Goal: Task Accomplishment & Management: Manage account settings

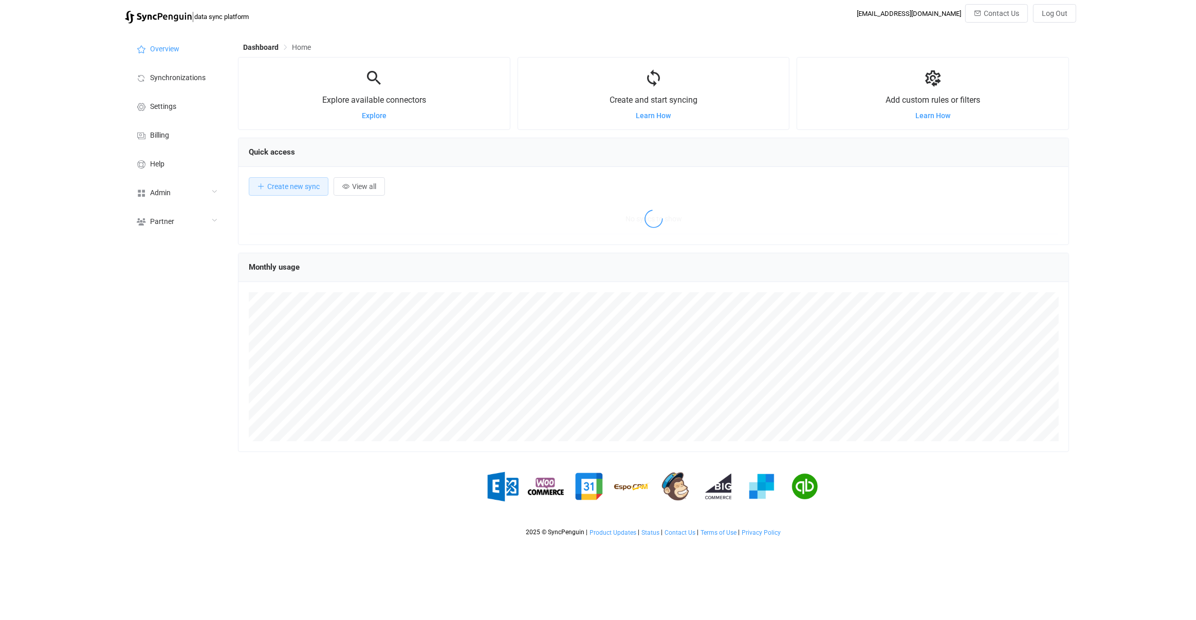
scroll to position [199, 831]
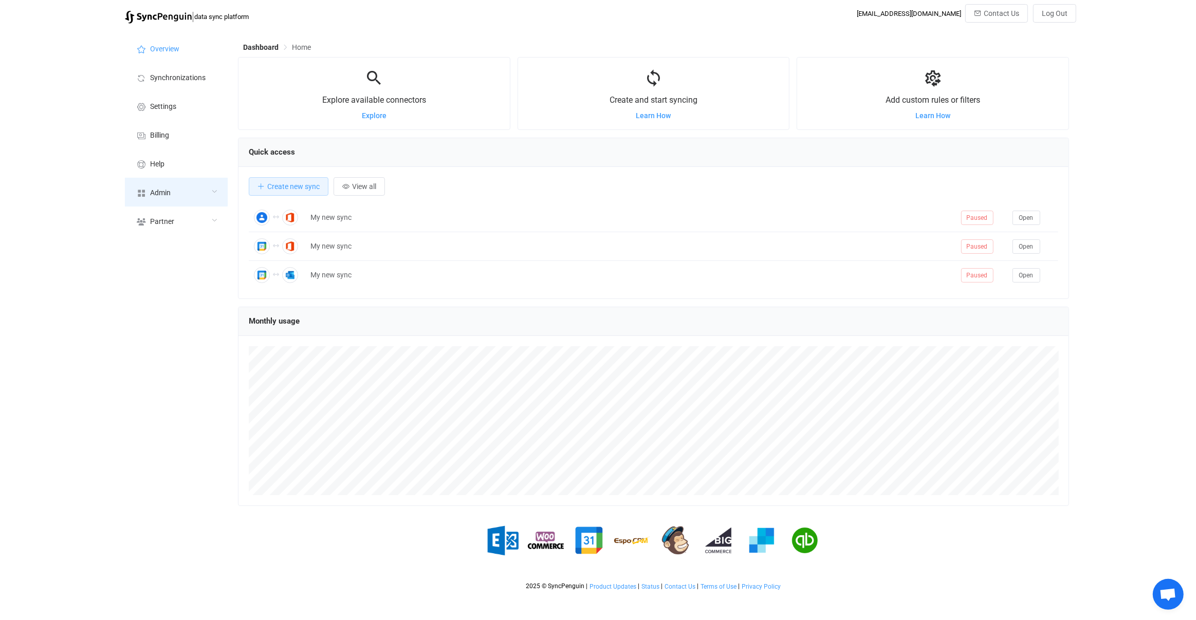
click at [171, 197] on div "Admin" at bounding box center [176, 192] width 103 height 29
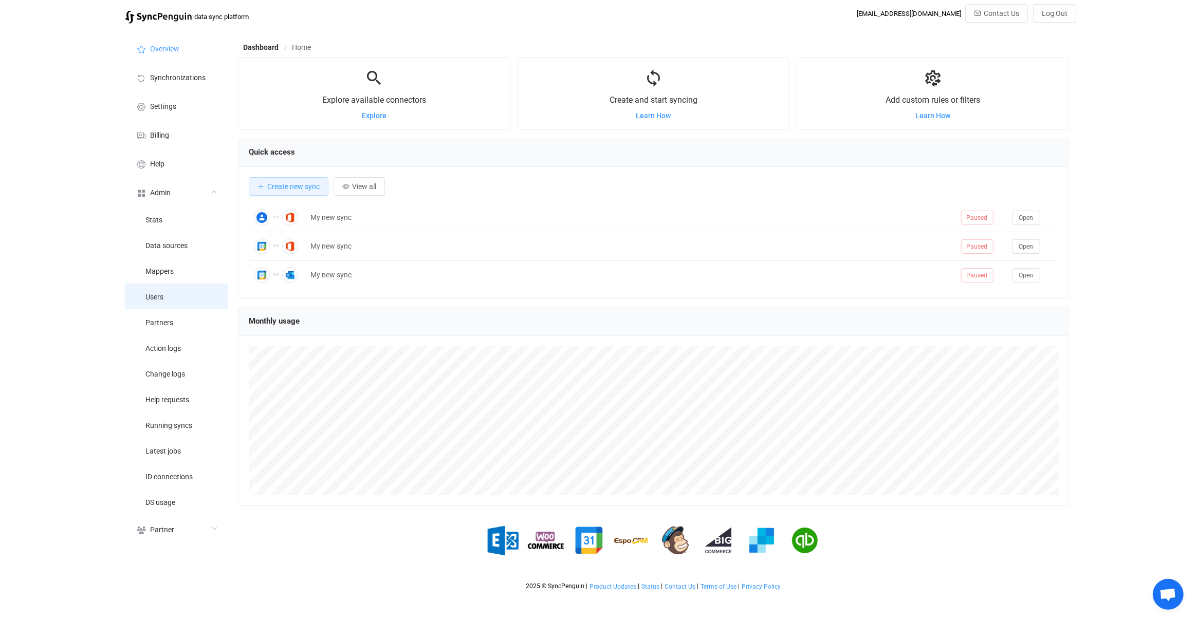
click at [173, 304] on li "Users" at bounding box center [176, 297] width 103 height 26
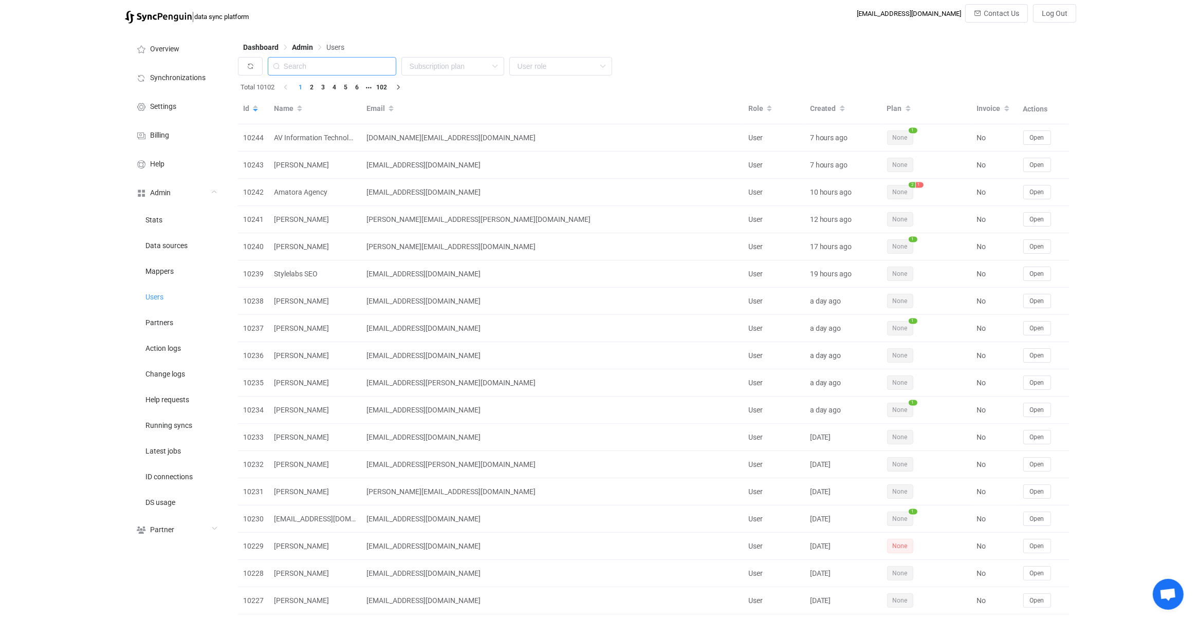
click at [323, 69] on input "text" at bounding box center [332, 66] width 128 height 19
paste input "admin@rowesbakers.co.uk"
type input "admin@rowesbakers.co.uk"
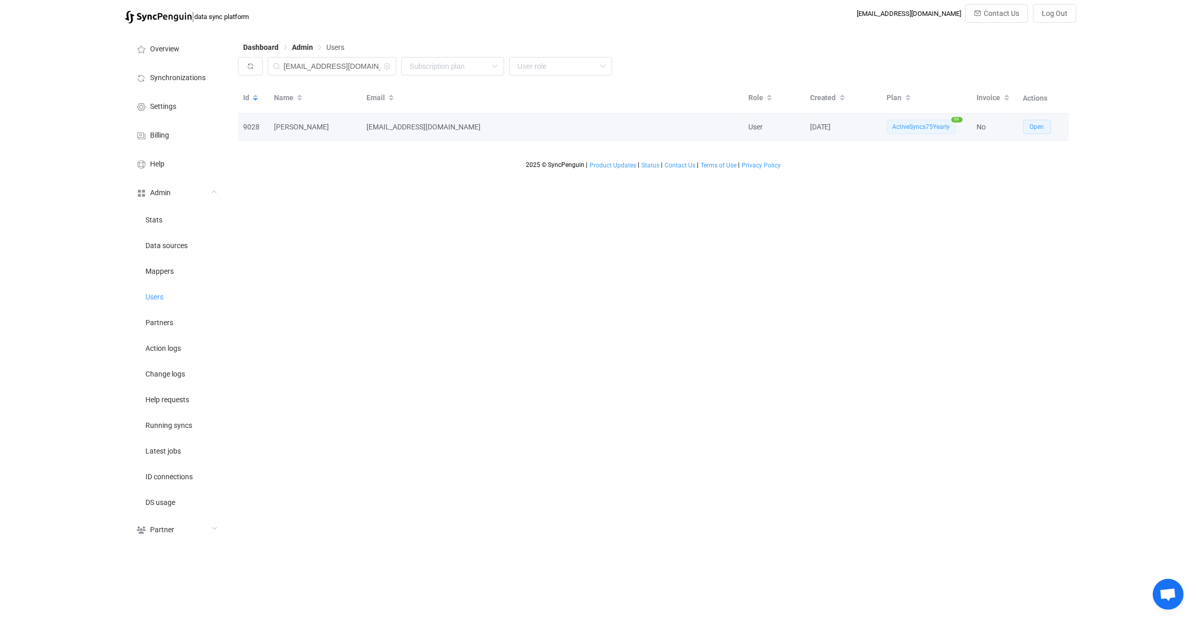
click at [1035, 127] on span "Open" at bounding box center [1037, 126] width 14 height 7
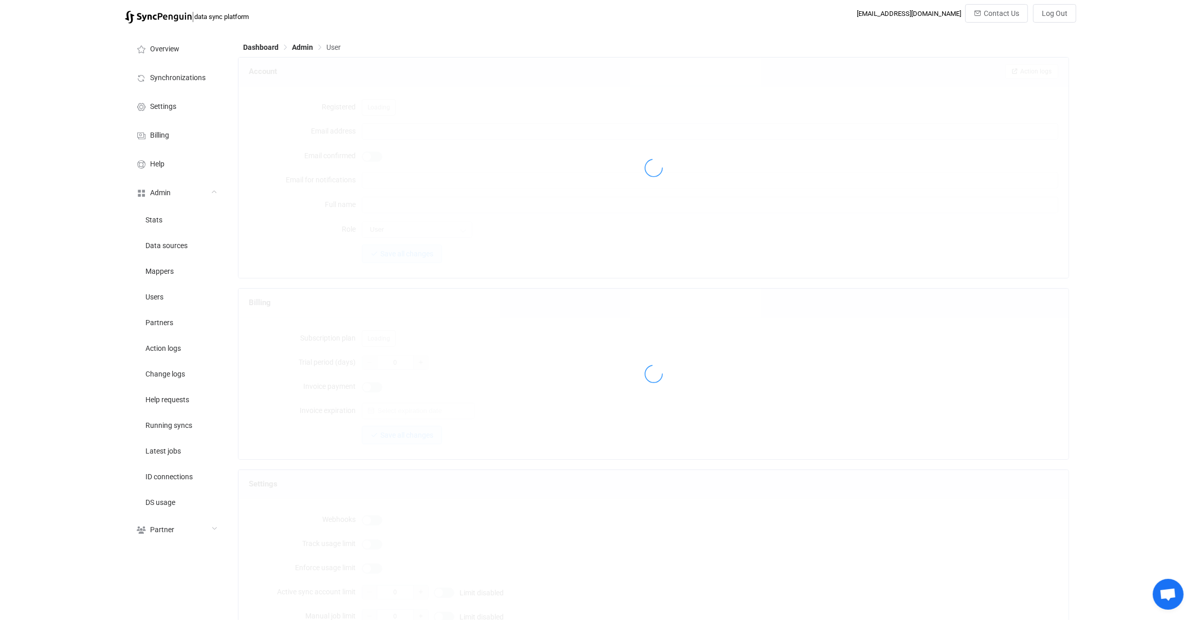
type input "admin@rowesbakers.co.uk"
type input "Daniel Mikolajczyk"
type input "14"
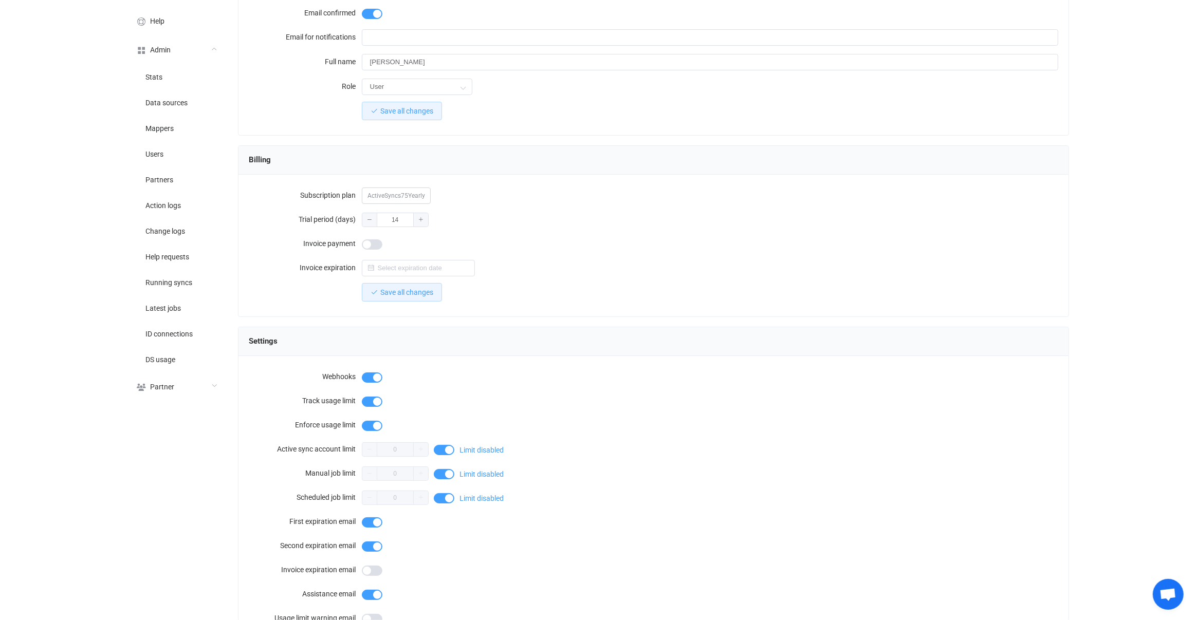
scroll to position [21, 0]
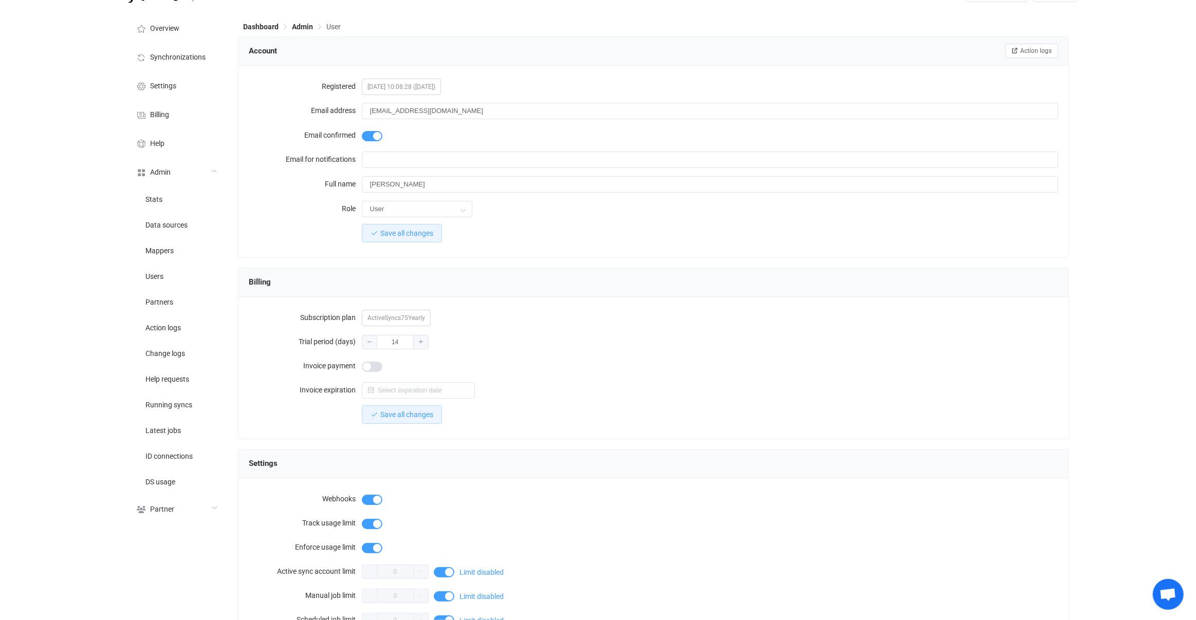
click at [396, 310] on span "ActiveSyncs75Yearly" at bounding box center [396, 318] width 69 height 16
click at [603, 359] on div at bounding box center [710, 366] width 697 height 21
click at [401, 311] on span "ActiveSyncs75Yearly" at bounding box center [396, 318] width 69 height 16
drag, startPoint x: 401, startPoint y: 311, endPoint x: 434, endPoint y: 323, distance: 34.3
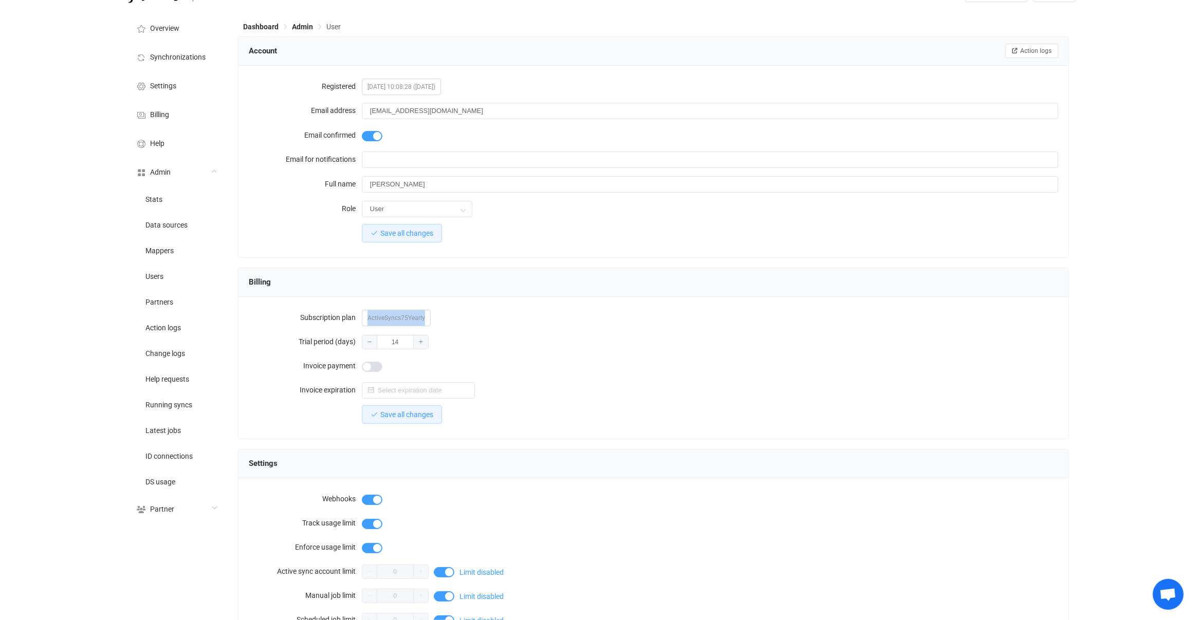
click at [401, 312] on span "ActiveSyncs75Yearly" at bounding box center [396, 318] width 69 height 16
copy span "ActiveSyncs75Yearly"
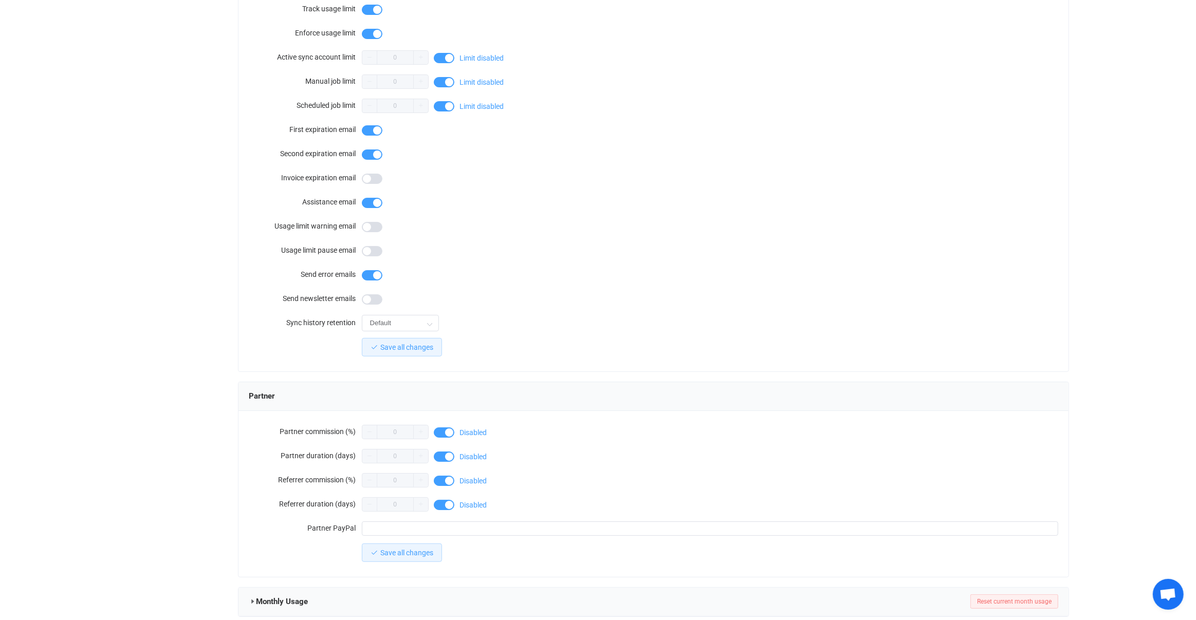
scroll to position [704, 0]
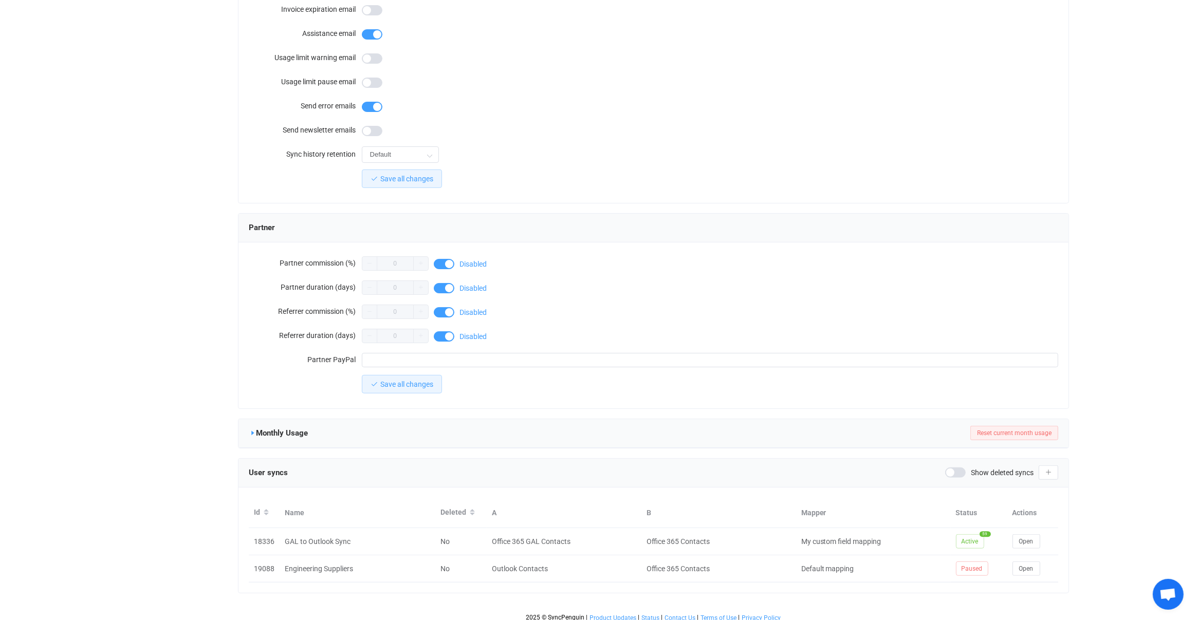
click at [250, 430] on icon at bounding box center [252, 433] width 7 height 7
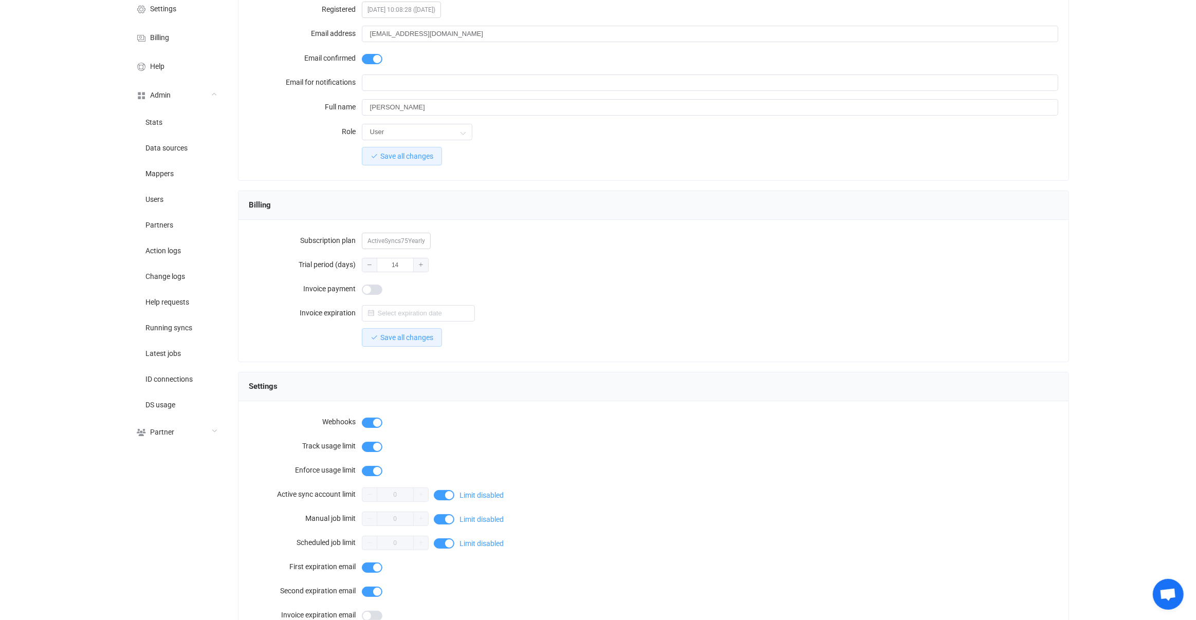
scroll to position [0, 0]
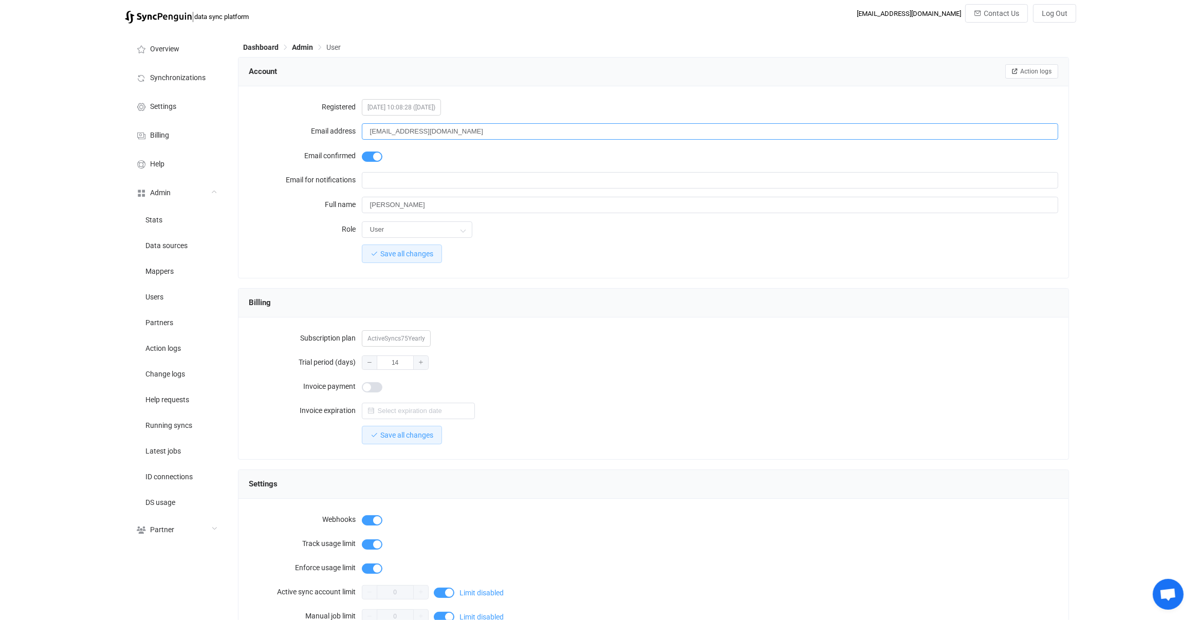
drag, startPoint x: 417, startPoint y: 137, endPoint x: 419, endPoint y: 131, distance: 5.9
click at [417, 137] on input "admin@rowesbakers.co.uk" at bounding box center [710, 131] width 697 height 16
click at [420, 128] on input "admin@rowesbakers.co.uk" at bounding box center [710, 131] width 697 height 16
click at [432, 127] on input "admin@rowesbakers.co.uk" at bounding box center [710, 131] width 697 height 16
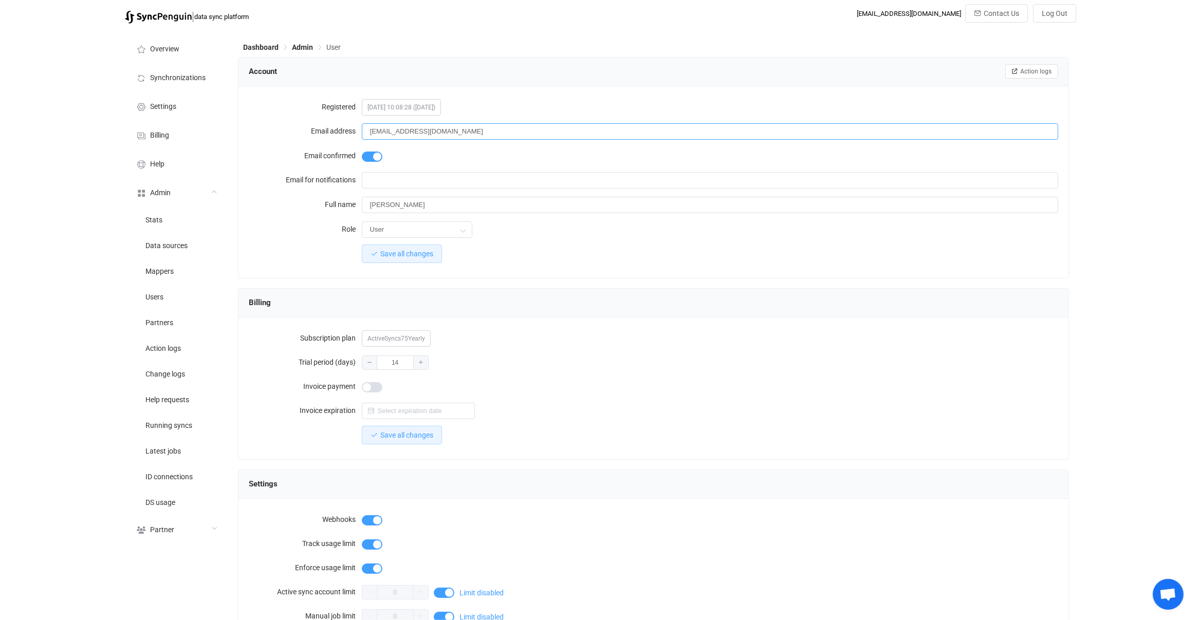
click at [418, 131] on input "admin@rowesbakers.co.uk" at bounding box center [710, 131] width 697 height 16
drag, startPoint x: 418, startPoint y: 131, endPoint x: 488, endPoint y: 135, distance: 70.1
click at [488, 135] on input "admin@rowesbakers.co.uk" at bounding box center [710, 131] width 697 height 16
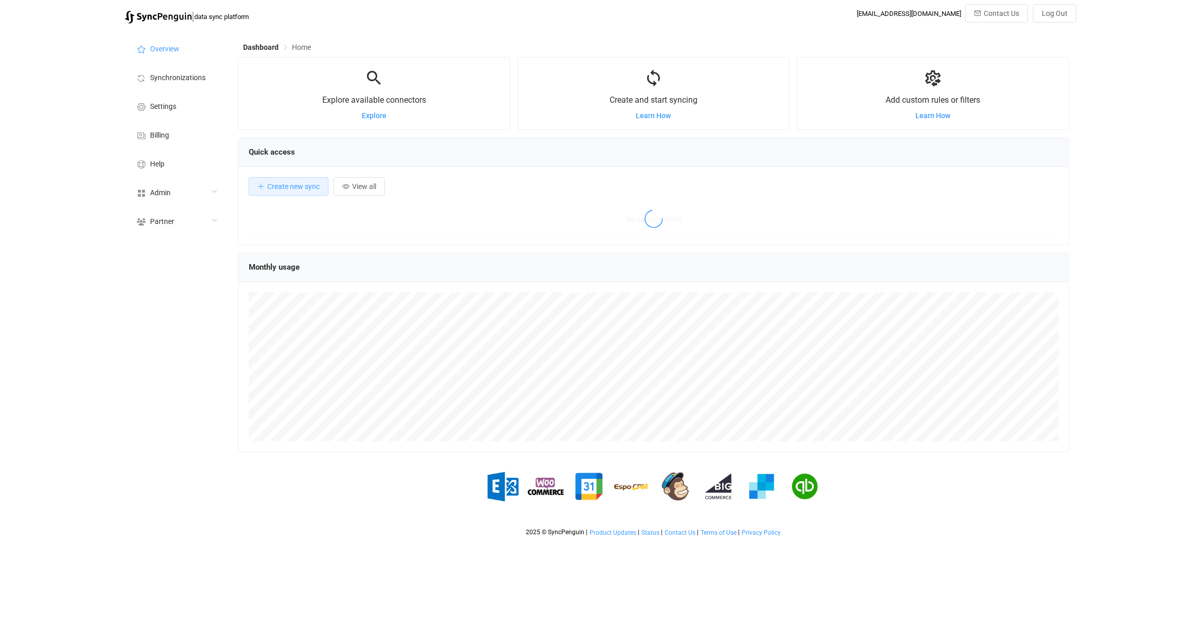
scroll to position [199, 831]
click at [146, 197] on div "Admin" at bounding box center [176, 192] width 103 height 29
click at [173, 287] on li "Users" at bounding box center [176, 297] width 103 height 26
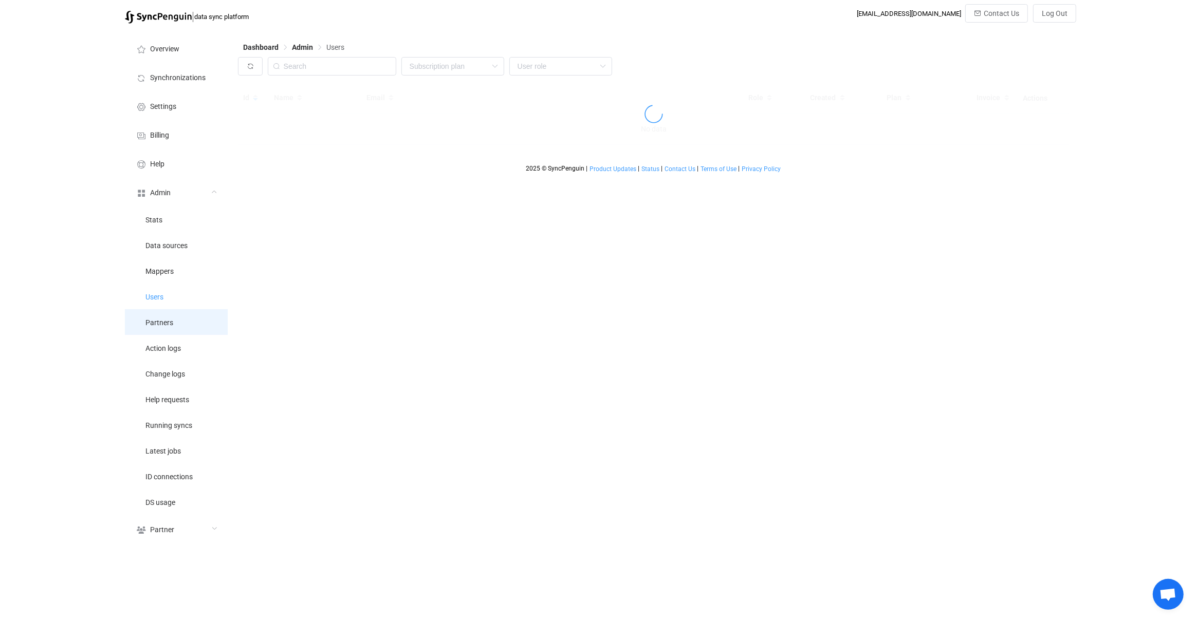
click at [174, 317] on li "Partners" at bounding box center [176, 322] width 103 height 26
click at [181, 302] on li "Users" at bounding box center [176, 297] width 103 height 26
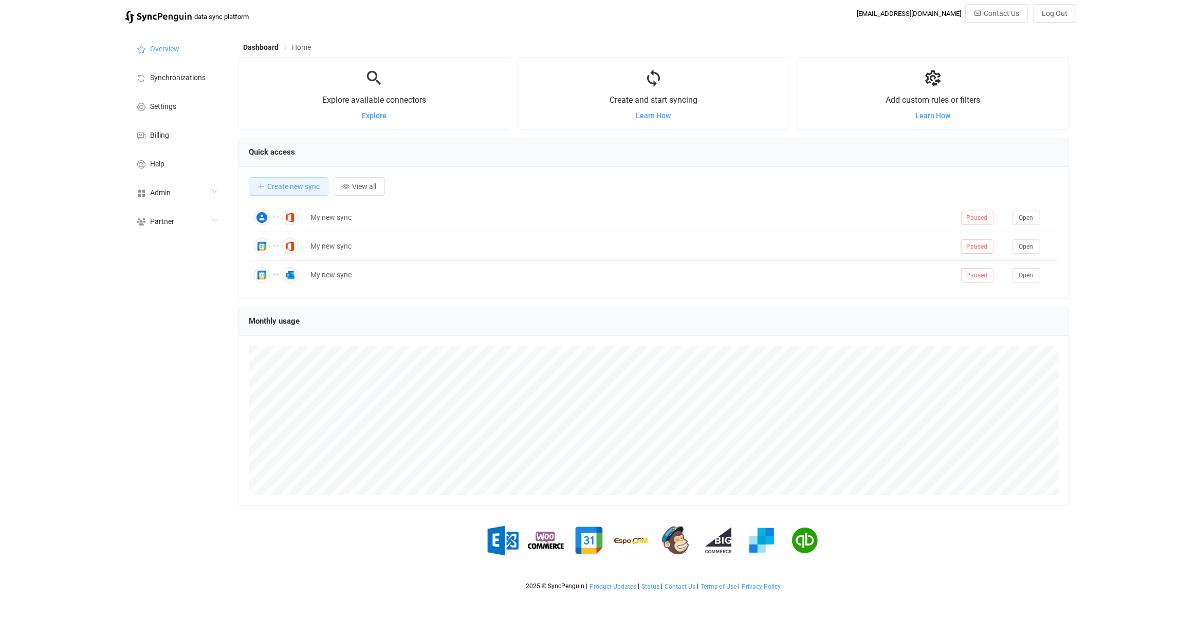
scroll to position [199, 831]
click at [188, 196] on div "Admin" at bounding box center [176, 192] width 103 height 29
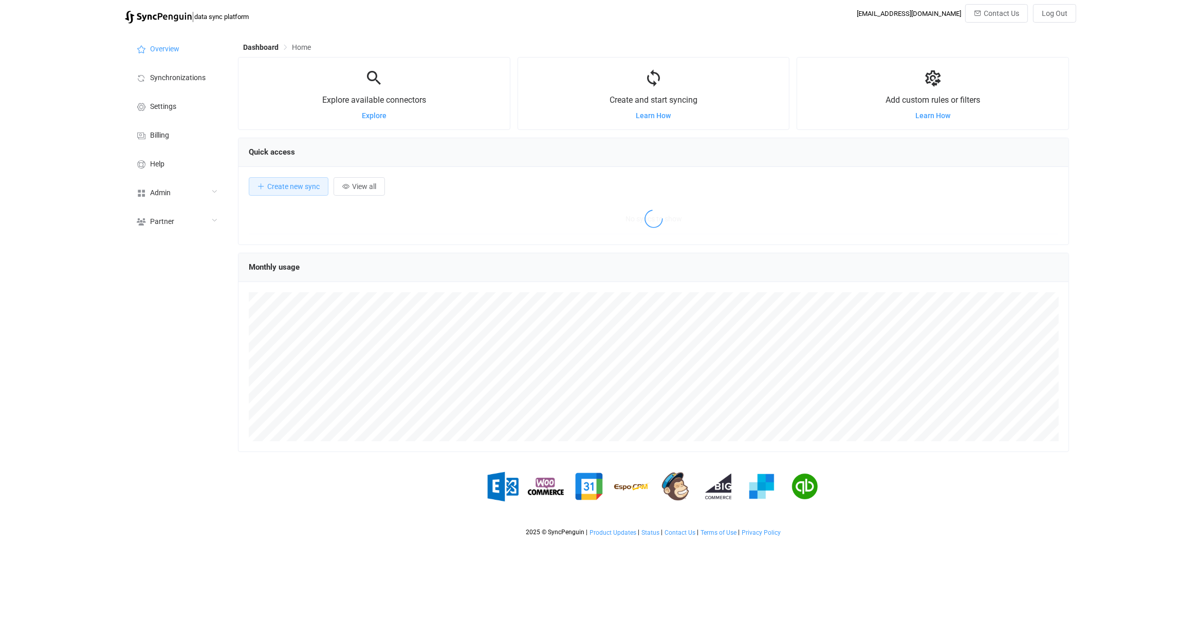
scroll to position [199, 831]
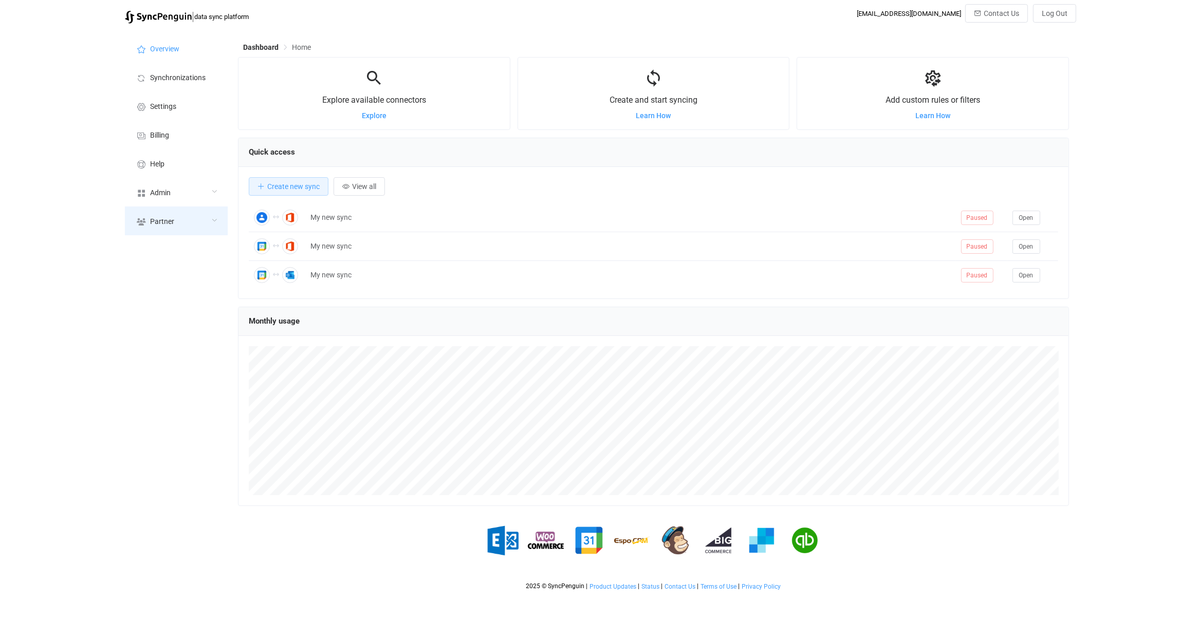
scroll to position [199, 831]
click at [211, 210] on div "Partner" at bounding box center [176, 221] width 103 height 29
click at [204, 199] on div "Admin" at bounding box center [176, 192] width 103 height 29
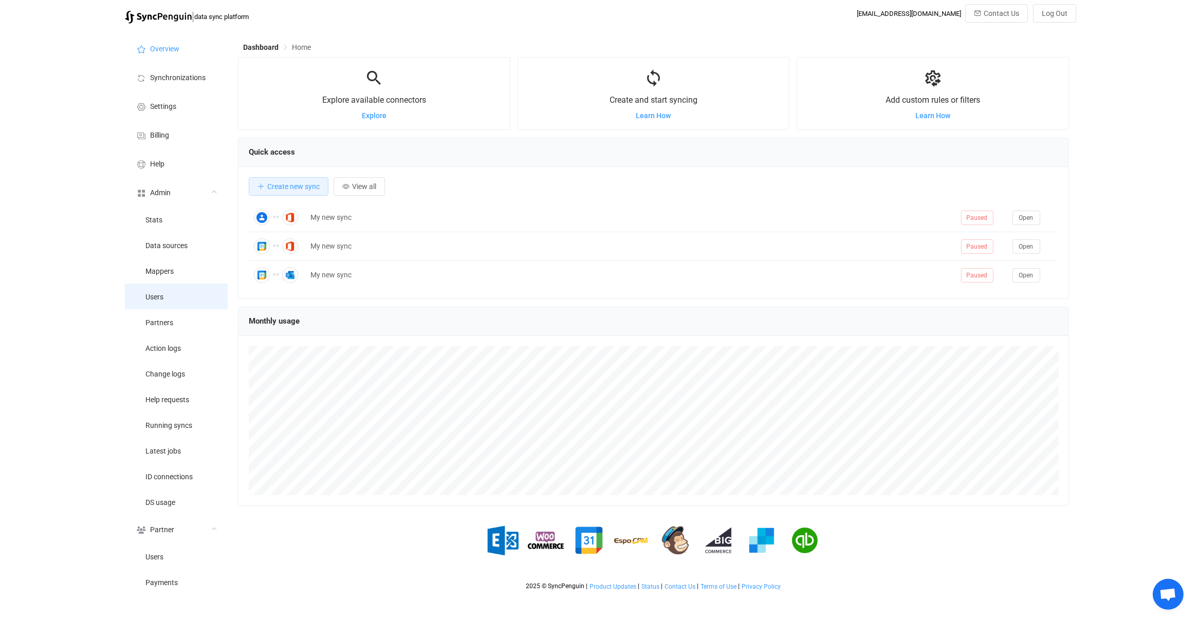
click at [170, 285] on li "Users" at bounding box center [176, 297] width 103 height 26
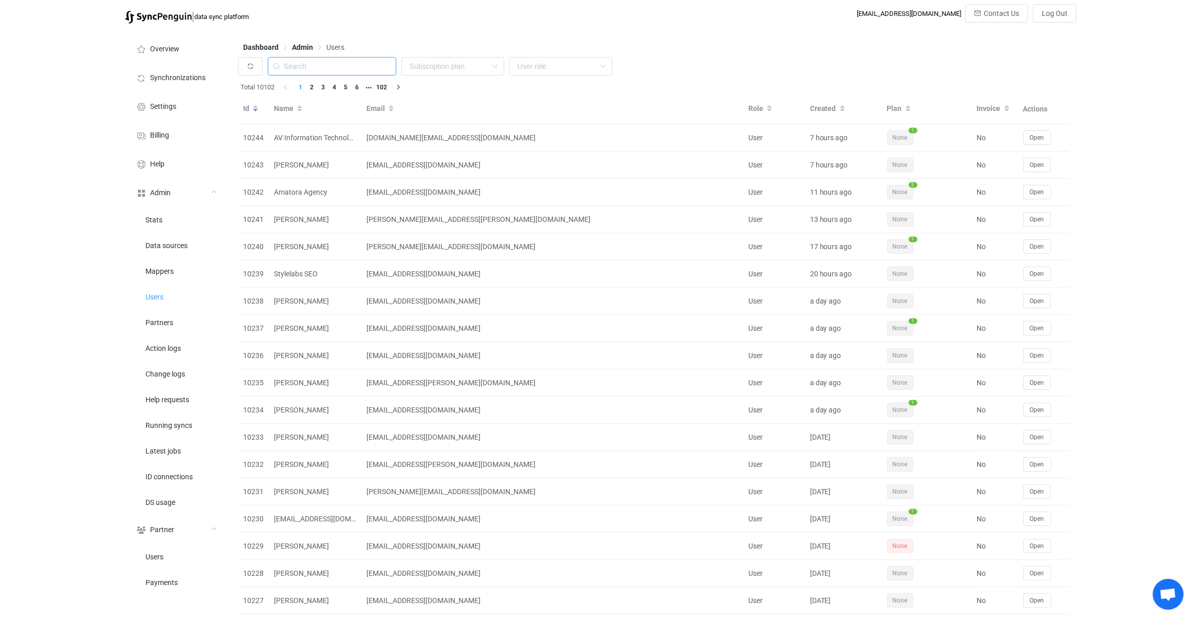
click at [348, 61] on input "text" at bounding box center [332, 66] width 128 height 19
paste input "laura@turquoisewinebar.com"
type input "laura@turquoisewinebar.com"
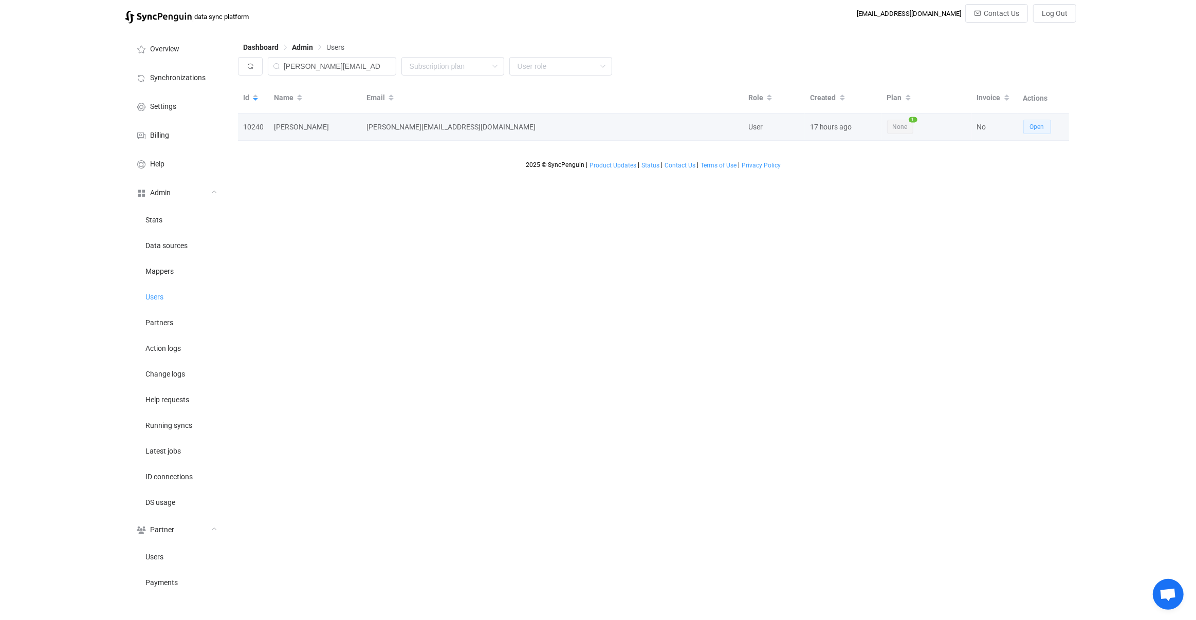
click at [1034, 128] on span "Open" at bounding box center [1037, 126] width 14 height 7
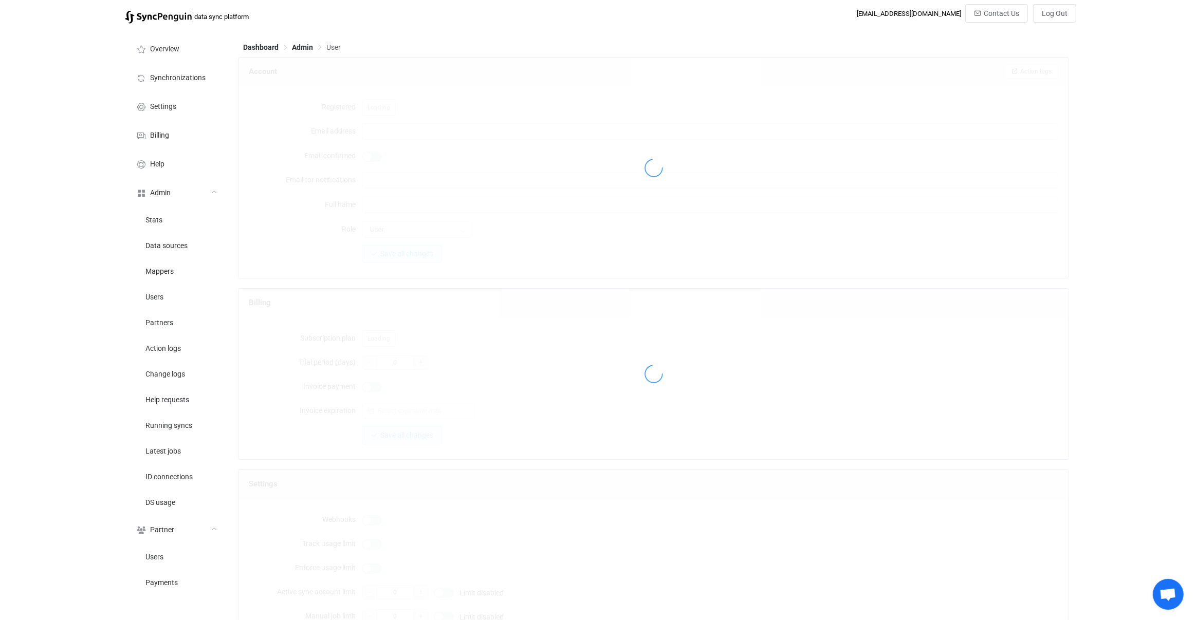
type input "[PERSON_NAME][EMAIL_ADDRESS][DOMAIN_NAME]"
type input "[PERSON_NAME]"
type input "14"
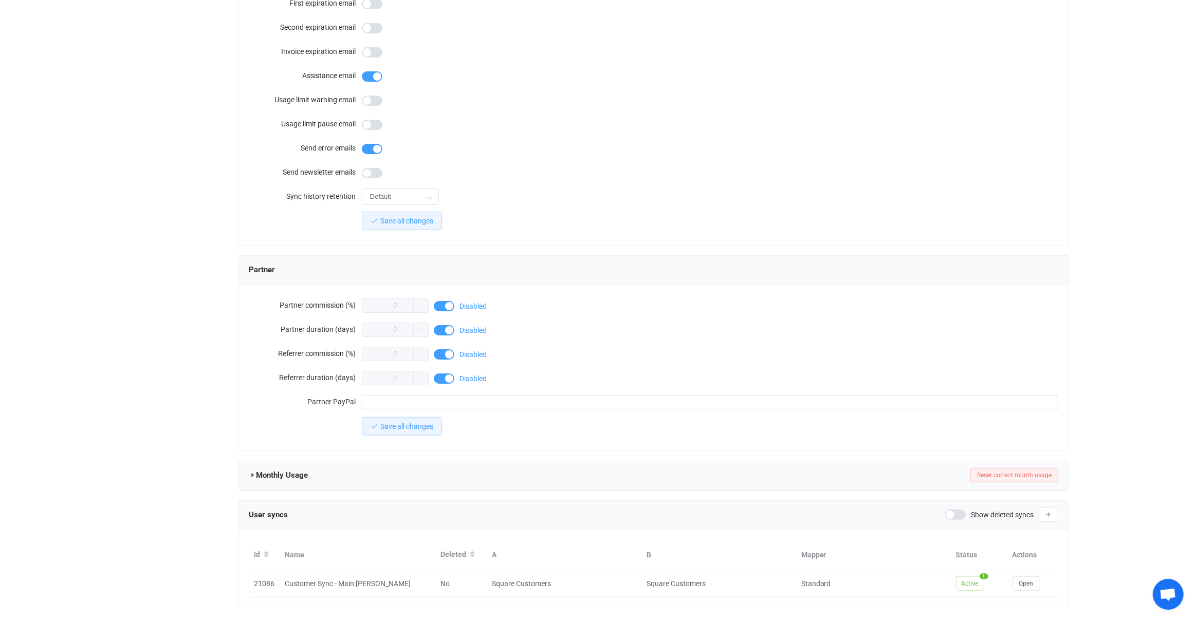
scroll to position [676, 0]
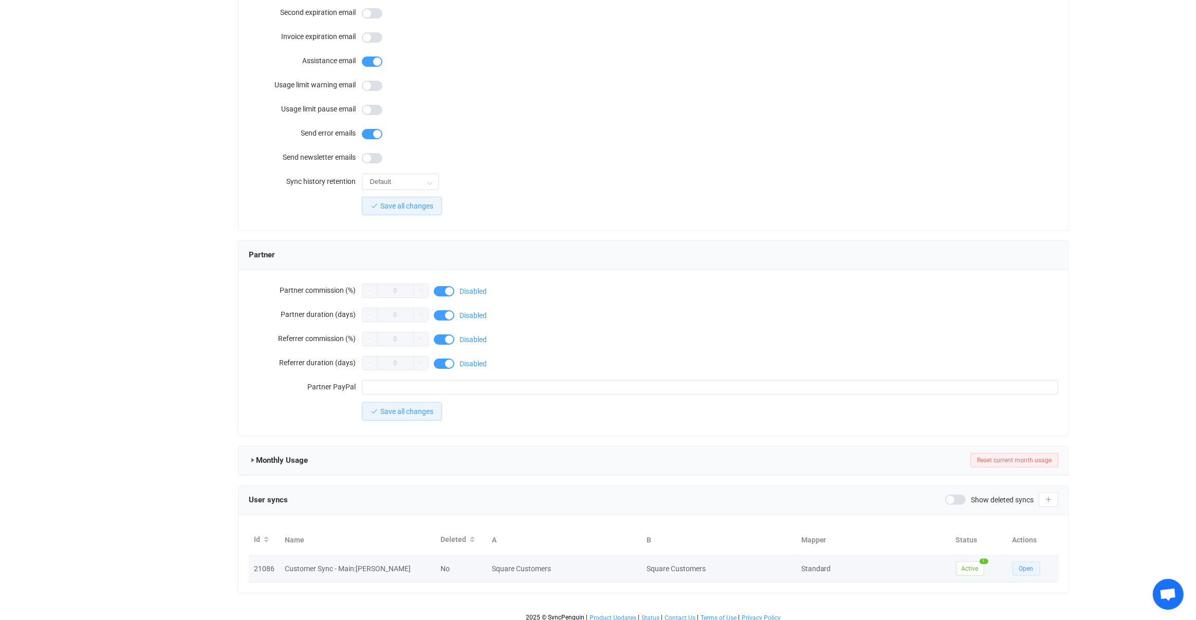
click at [1037, 562] on button "Open" at bounding box center [1026, 569] width 28 height 14
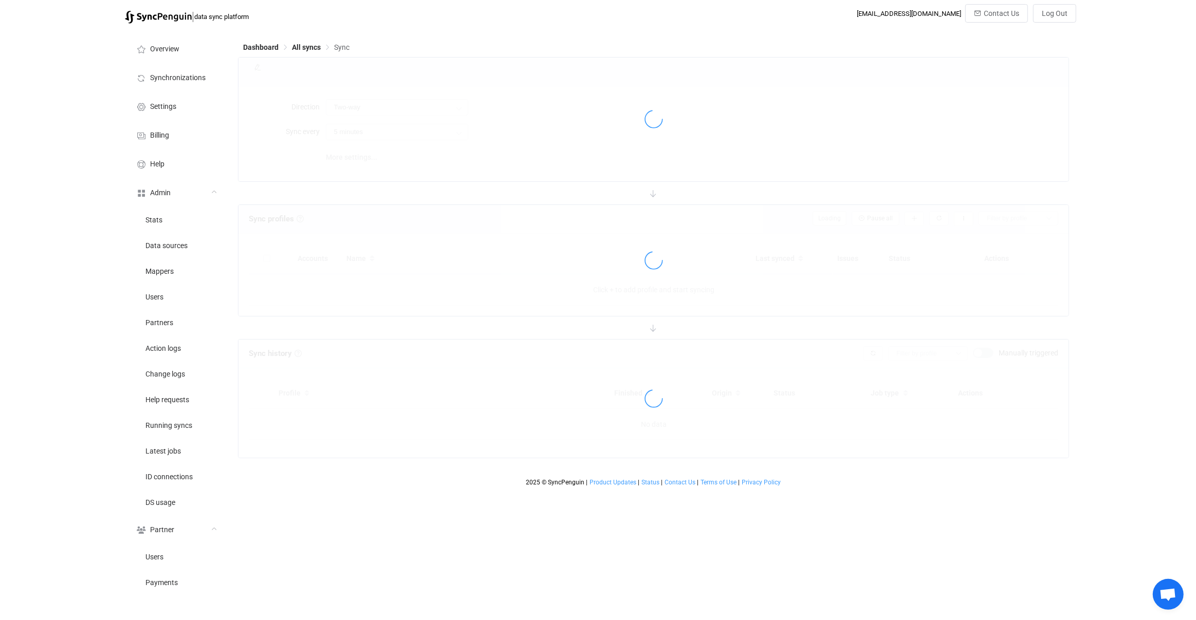
type input "10 minutes"
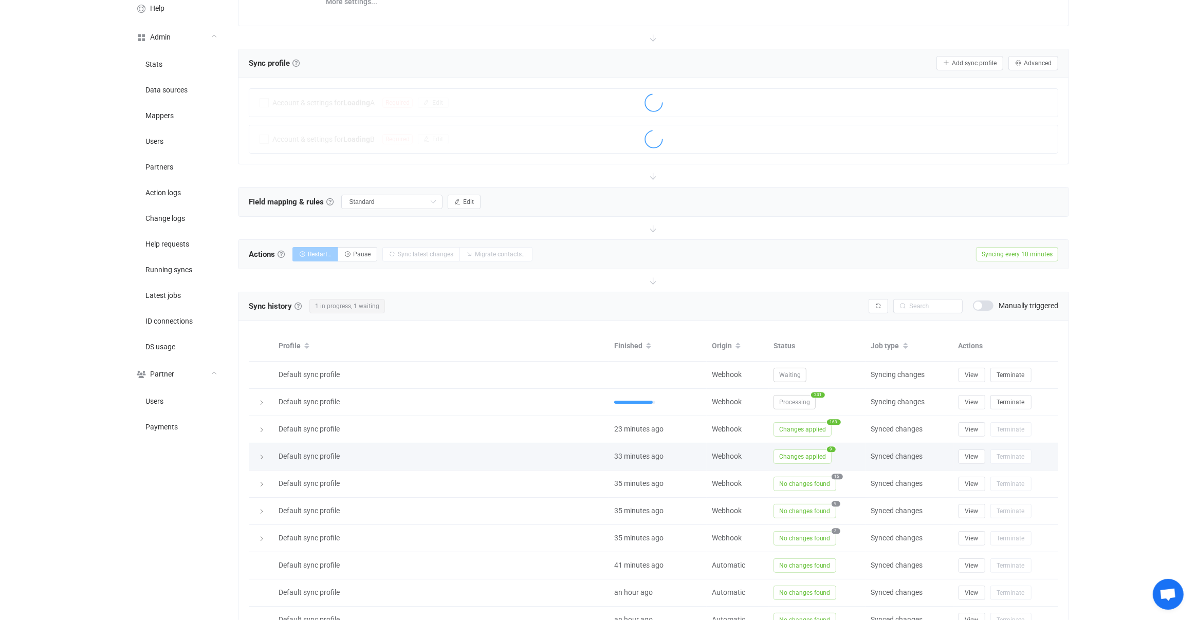
scroll to position [120, 0]
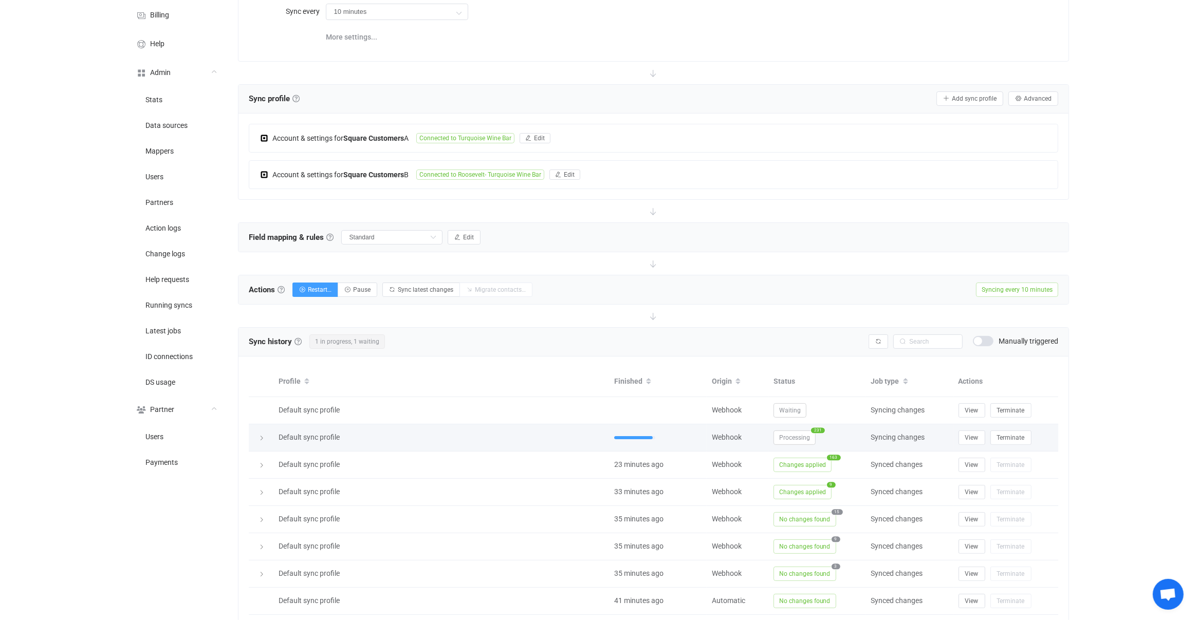
click at [808, 431] on span "Processing" at bounding box center [795, 438] width 42 height 14
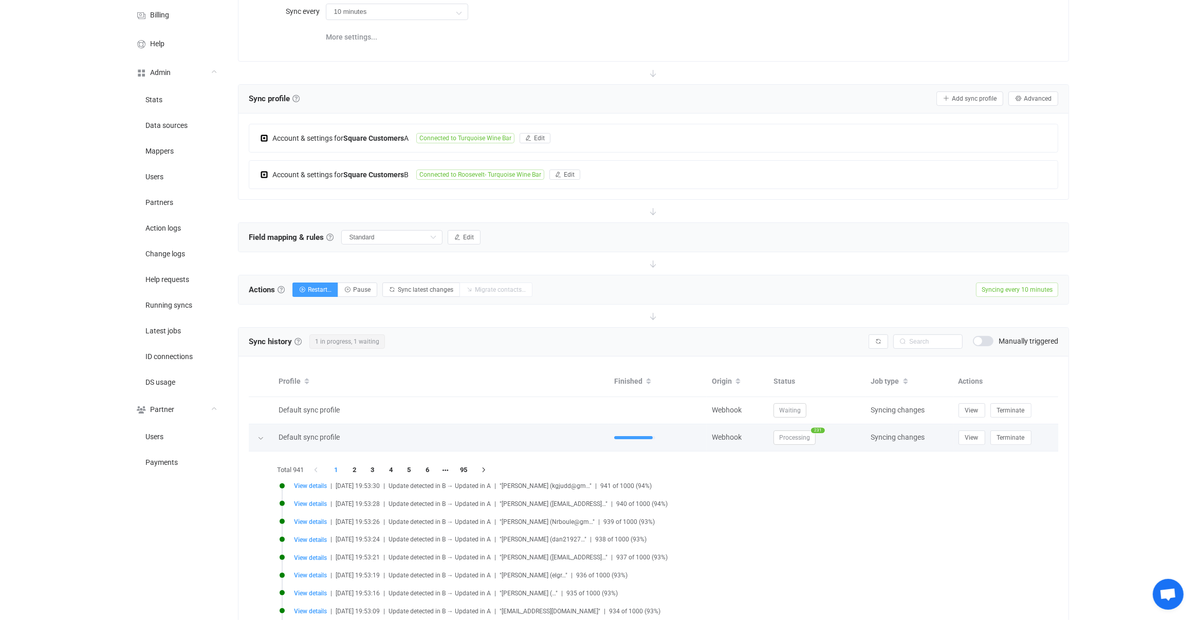
click at [800, 432] on span "Processing" at bounding box center [795, 438] width 42 height 14
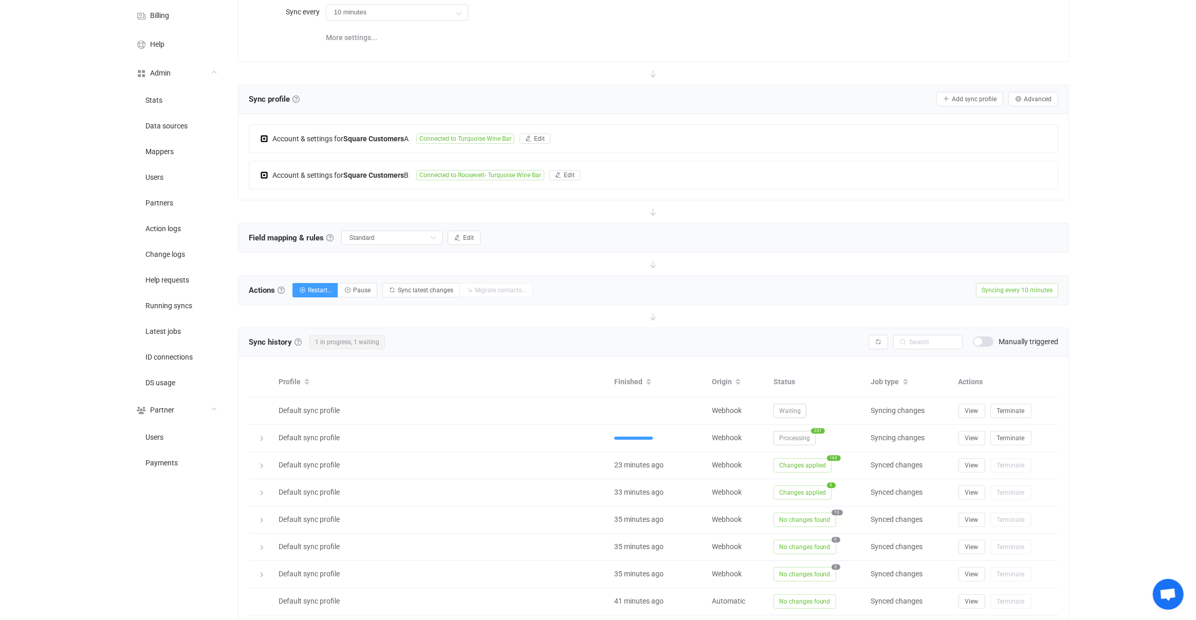
scroll to position [18, 0]
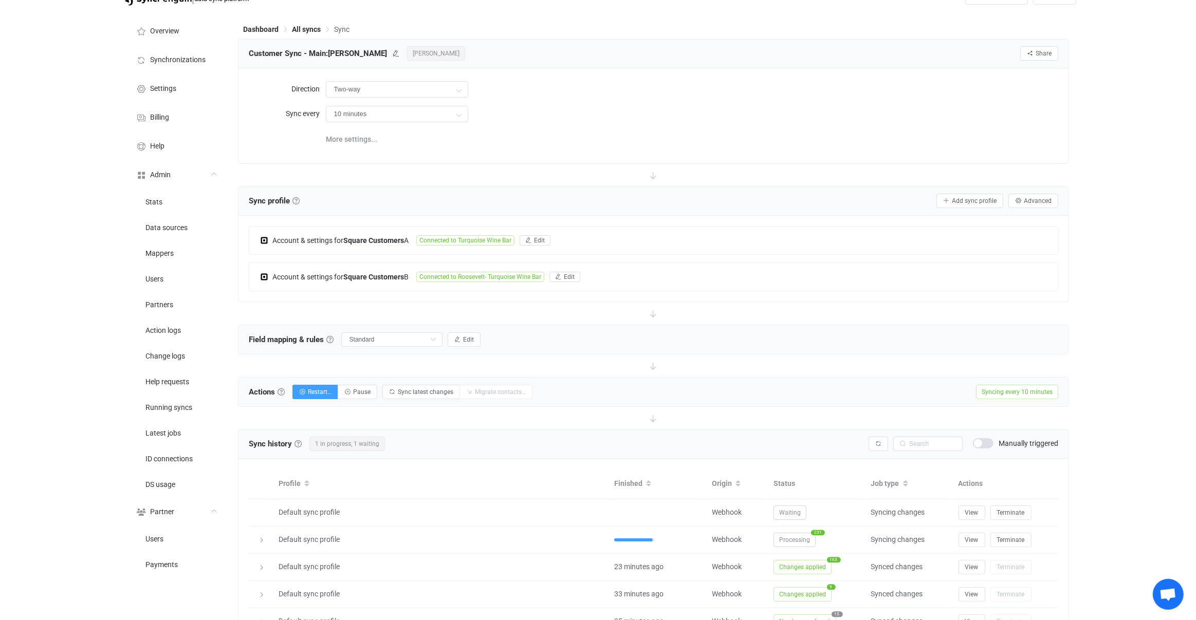
click at [463, 345] on div "Field mapping & rules Field mapping & rules By default, all contacts of the con…" at bounding box center [653, 339] width 831 height 29
click at [463, 337] on span "Edit" at bounding box center [468, 339] width 11 height 7
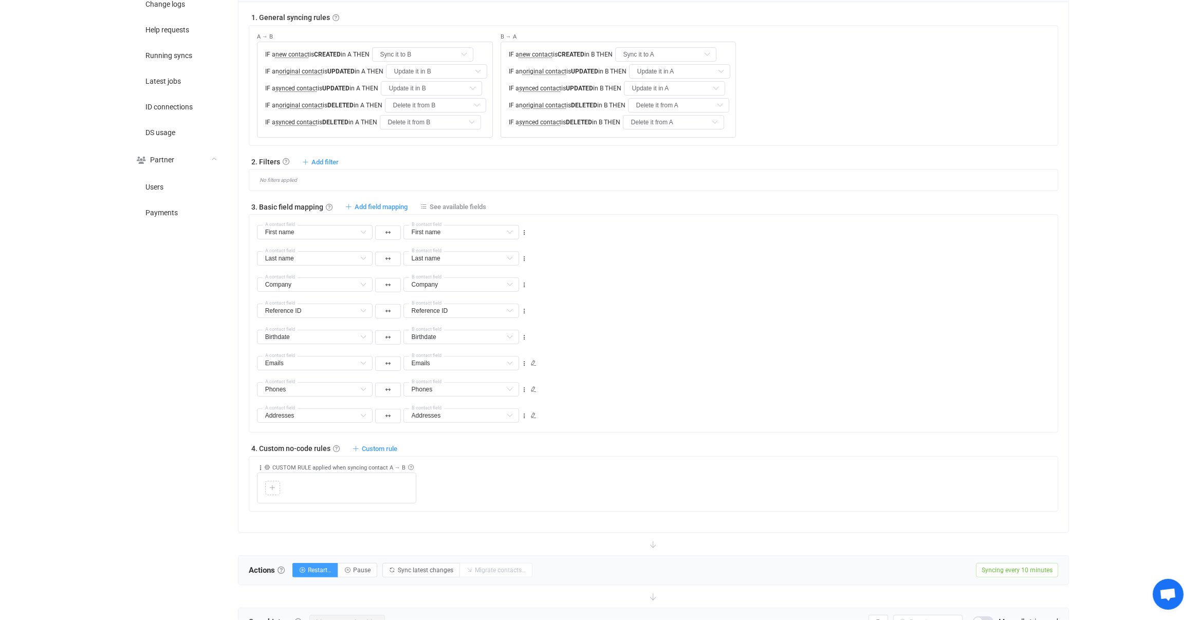
scroll to position [318, 0]
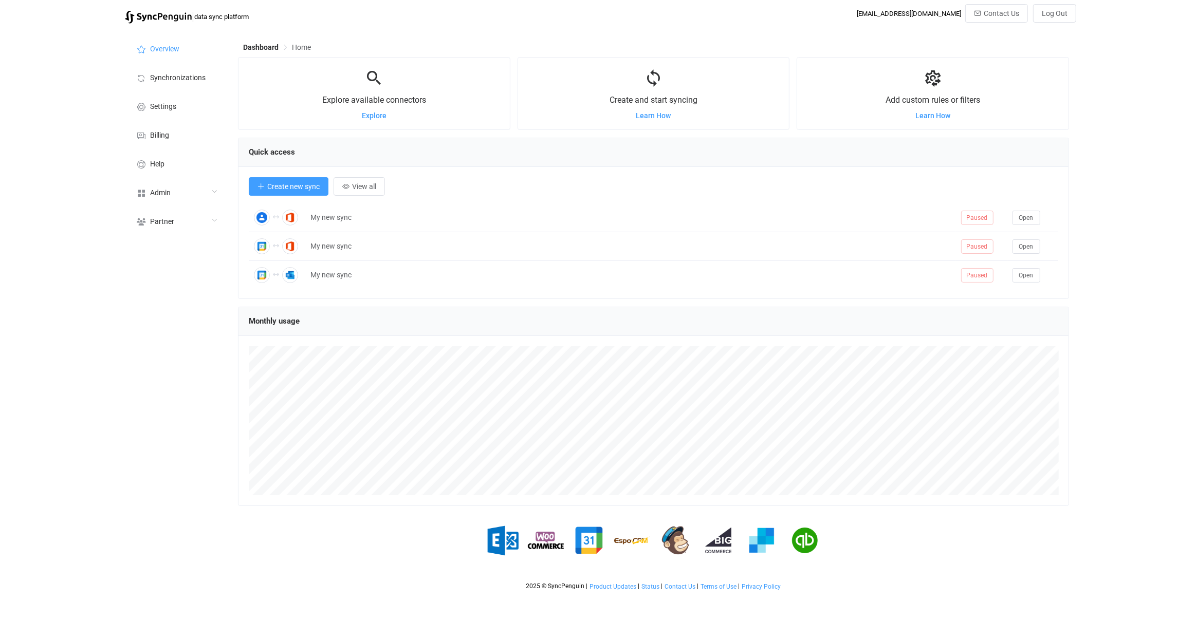
scroll to position [199, 831]
click at [216, 184] on div "Admin" at bounding box center [176, 192] width 103 height 29
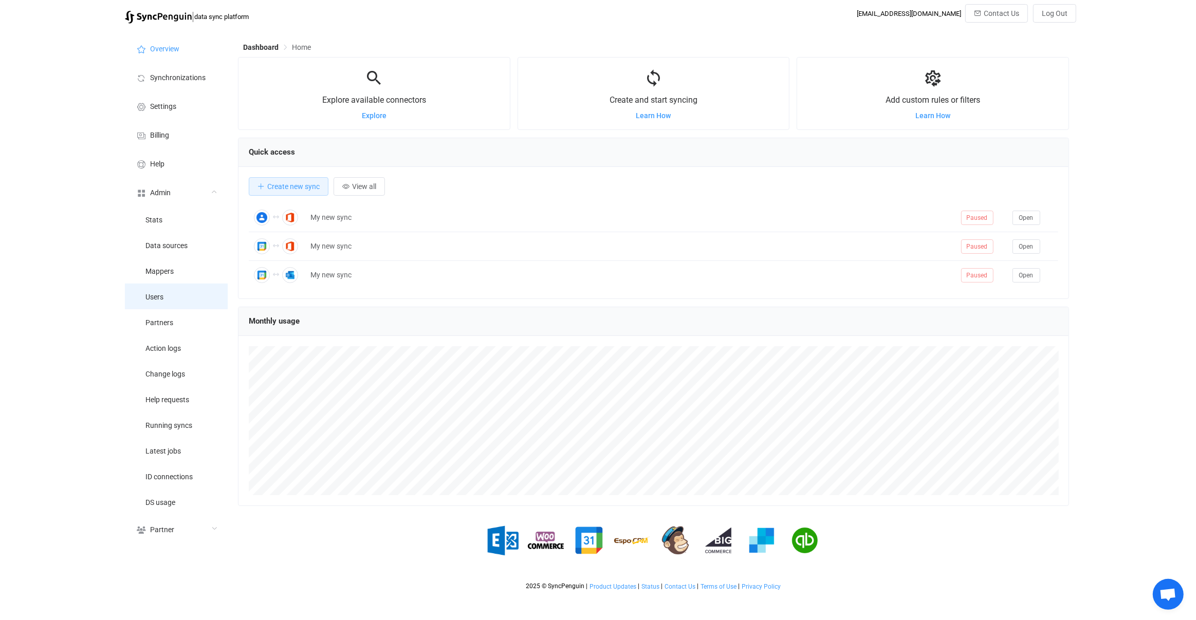
click at [182, 301] on li "Users" at bounding box center [176, 297] width 103 height 26
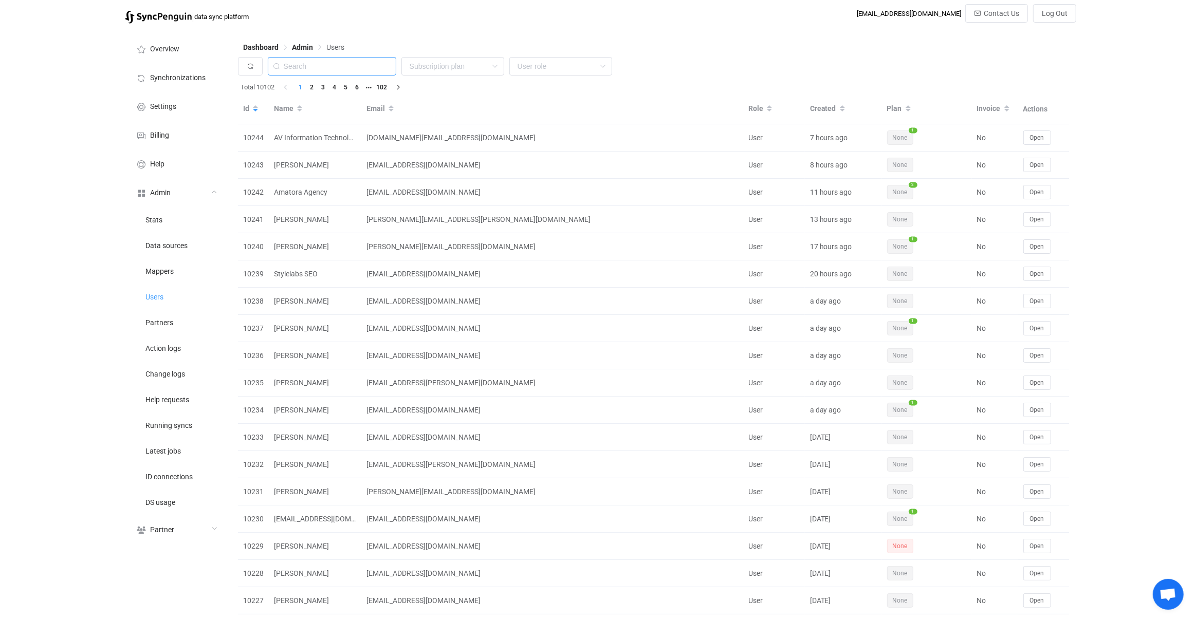
click at [359, 58] on input "text" at bounding box center [332, 66] width 128 height 19
paste input "[EMAIL_ADDRESS][DOMAIN_NAME]"
type input "[EMAIL_ADDRESS][DOMAIN_NAME]"
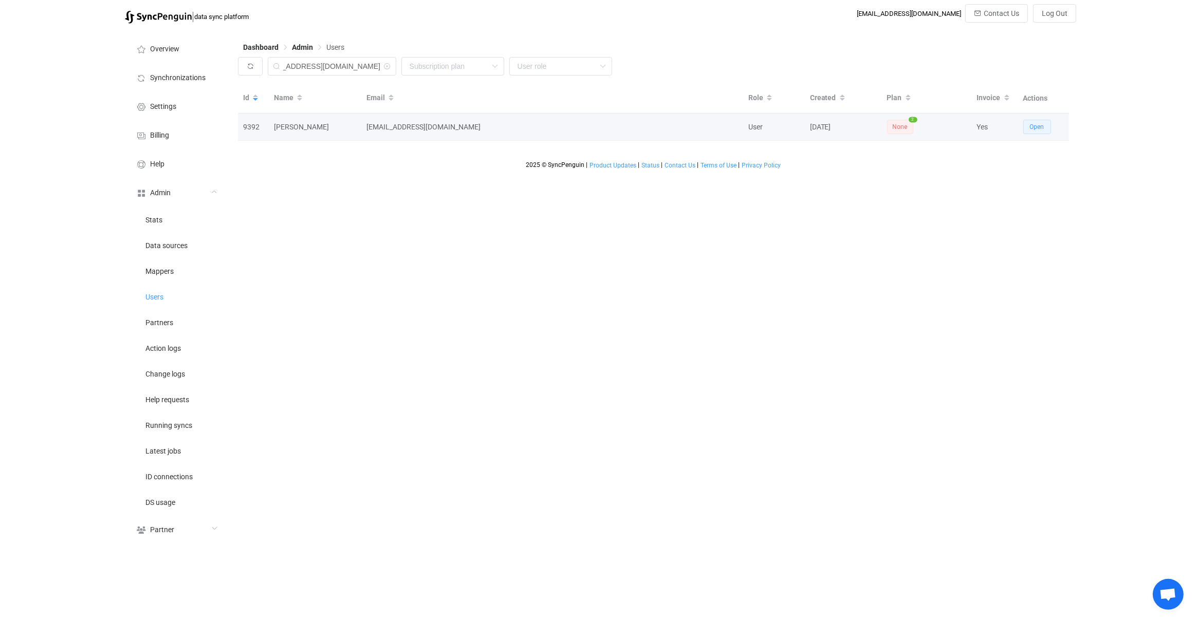
click at [1025, 120] on button "Open" at bounding box center [1037, 127] width 28 height 14
